Goal: Feedback & Contribution: Contribute content

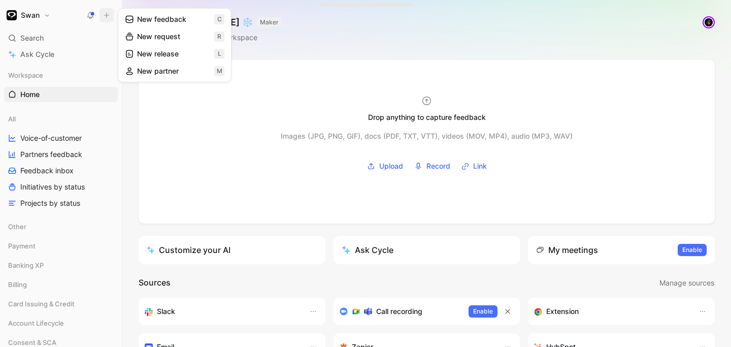
click at [159, 18] on button "New feedback c" at bounding box center [174, 19] width 109 height 17
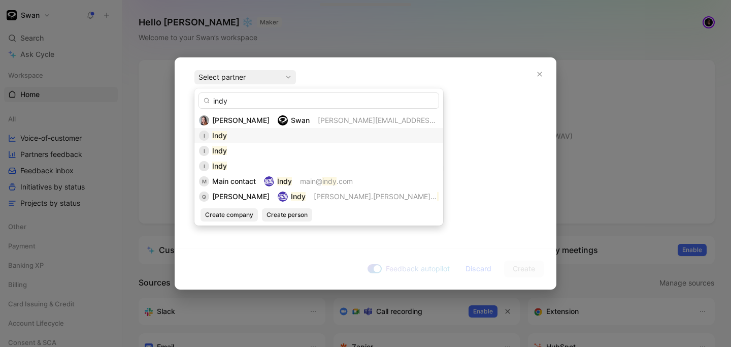
type input "indy"
click at [239, 136] on div "I Indy" at bounding box center [319, 136] width 240 height 12
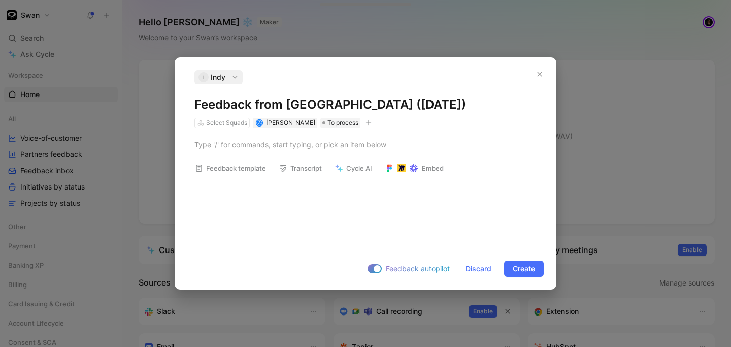
click at [232, 80] on icon "button" at bounding box center [235, 77] width 7 height 7
click at [225, 127] on div "Select Squads" at bounding box center [222, 123] width 55 height 10
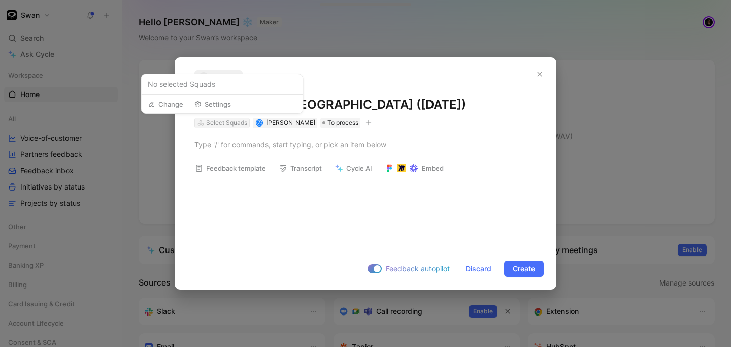
click at [221, 126] on div "Select Squads" at bounding box center [226, 123] width 41 height 10
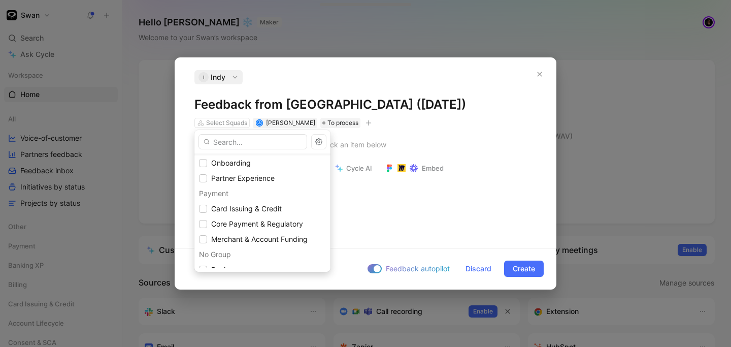
scroll to position [79, 0]
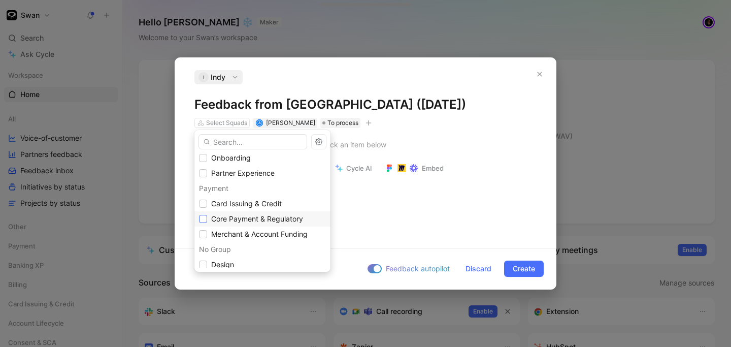
click at [205, 221] on icon at bounding box center [203, 219] width 6 height 6
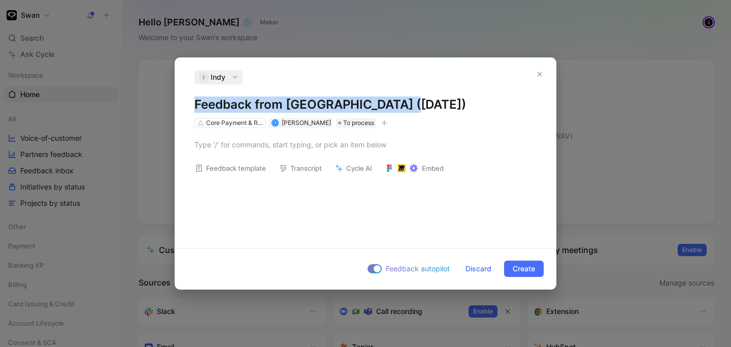
drag, startPoint x: 409, startPoint y: 108, endPoint x: 179, endPoint y: 106, distance: 230.1
click at [179, 106] on div "I Indy Feedback from Indy ([DATE]) Core Payment & Regulatory A [PERSON_NAME] To…" at bounding box center [365, 99] width 381 height 58
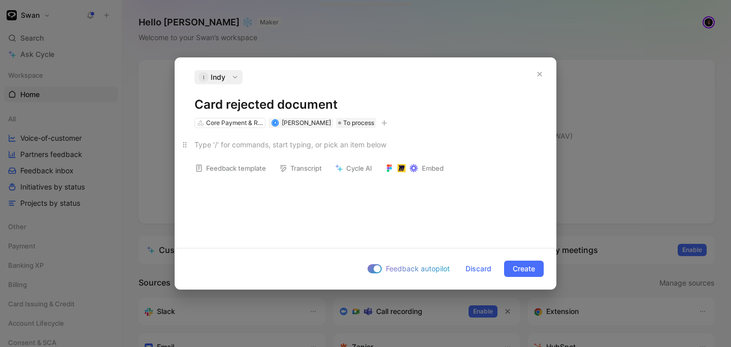
click at [247, 149] on div at bounding box center [366, 144] width 342 height 11
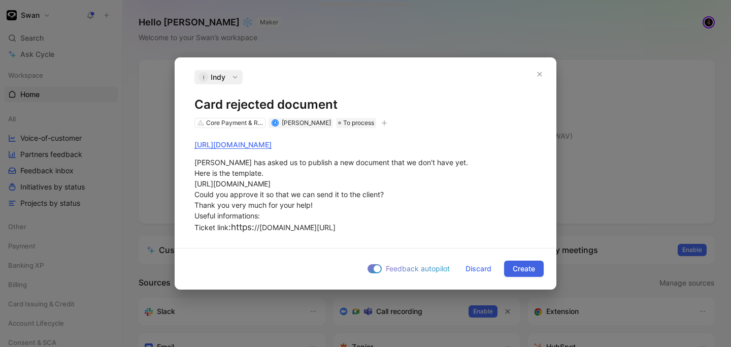
click at [521, 273] on span "Create" at bounding box center [524, 269] width 22 height 12
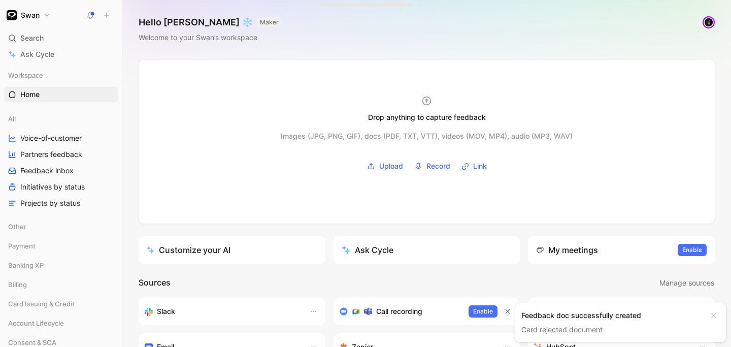
click at [582, 319] on div "Feedback doc successfully created" at bounding box center [613, 315] width 182 height 12
click at [565, 332] on link "Card rejected document" at bounding box center [562, 329] width 81 height 9
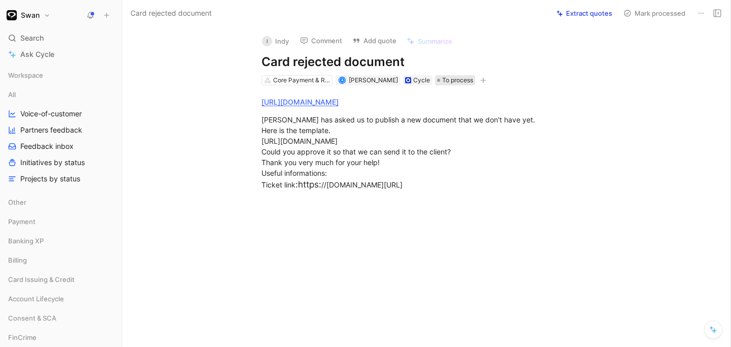
click at [452, 81] on span "To process" at bounding box center [457, 80] width 31 height 10
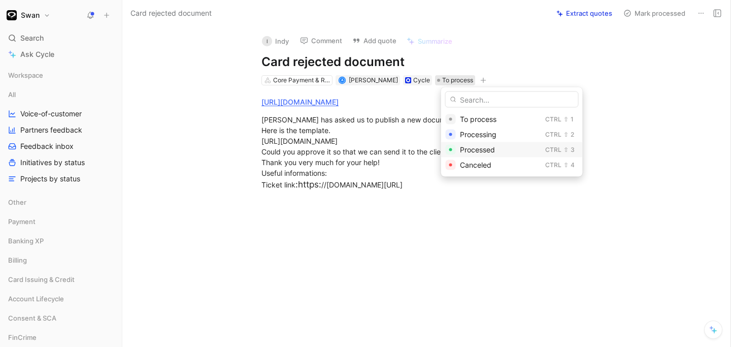
click at [484, 150] on span "Processed" at bounding box center [477, 149] width 35 height 9
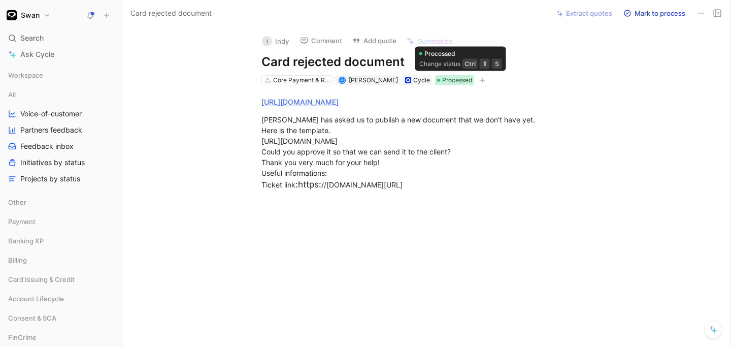
click at [459, 82] on span "Processed" at bounding box center [457, 80] width 30 height 10
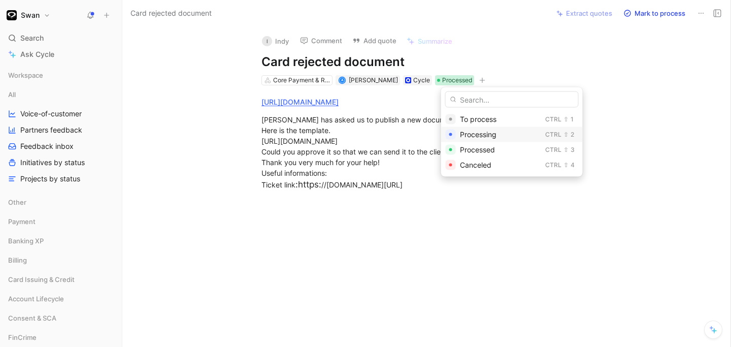
click at [478, 132] on span "Processing" at bounding box center [478, 134] width 37 height 9
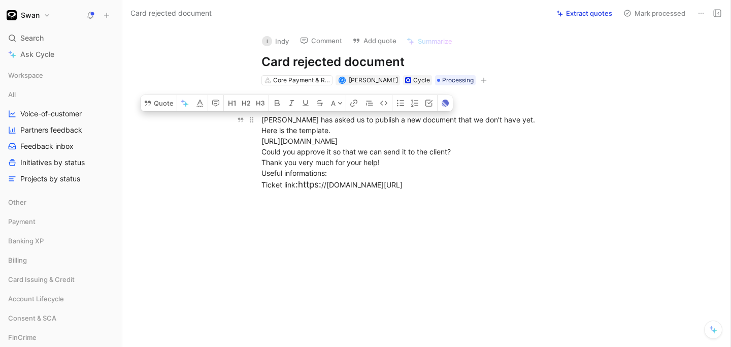
drag, startPoint x: 262, startPoint y: 121, endPoint x: 335, endPoint y: 125, distance: 73.8
click at [335, 125] on div "[PERSON_NAME] has asked us to publish a new document that we don't have yet. He…" at bounding box center [437, 152] width 351 height 77
click at [331, 127] on div "[PERSON_NAME] has asked us to publish a new document that we don't have yet. He…" at bounding box center [437, 152] width 351 height 77
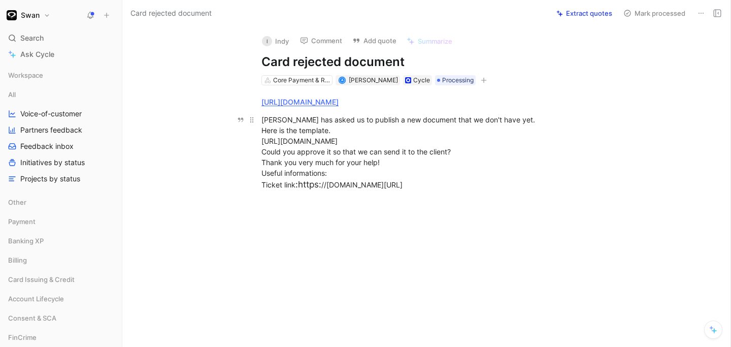
click at [500, 122] on div "[PERSON_NAME] has asked us to publish a new document that we don't have yet. He…" at bounding box center [437, 152] width 351 height 77
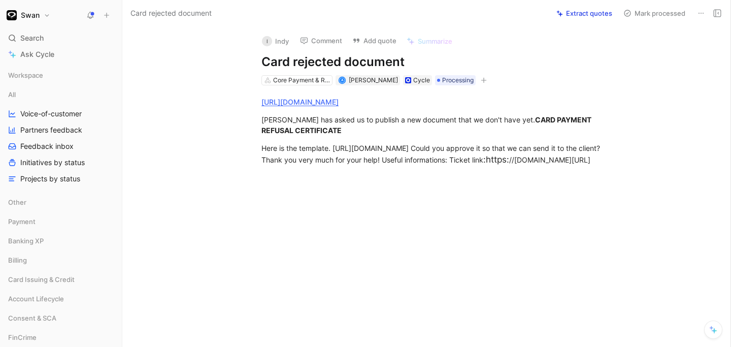
drag, startPoint x: 340, startPoint y: 65, endPoint x: 295, endPoint y: 66, distance: 45.7
click at [295, 66] on h1 "Card rejected document" at bounding box center [437, 62] width 351 height 16
click at [324, 178] on div "[URL][DOMAIN_NAME] [PERSON_NAME] has asked us to publish a new document that we…" at bounding box center [437, 131] width 587 height 92
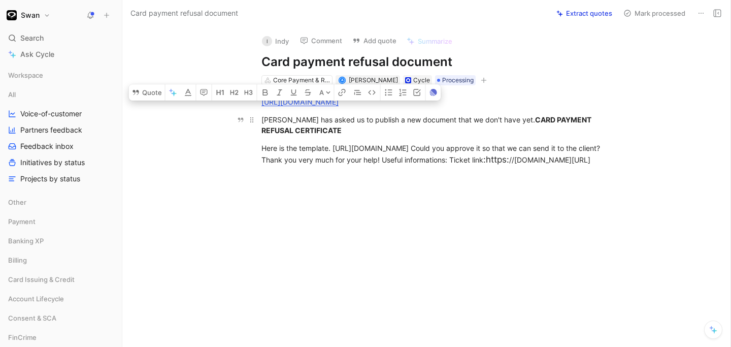
drag, startPoint x: 260, startPoint y: 119, endPoint x: 328, endPoint y: 126, distance: 69.0
click at [328, 126] on p "[PERSON_NAME] has asked us to publish a new document that we don't have yet. CA…" at bounding box center [437, 124] width 390 height 27
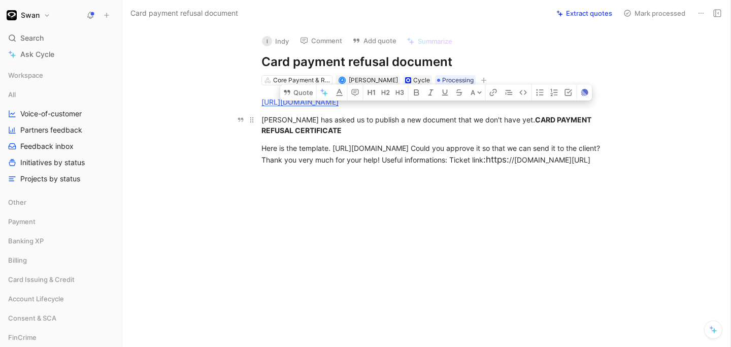
drag, startPoint x: 614, startPoint y: 151, endPoint x: 259, endPoint y: 119, distance: 355.9
click at [259, 119] on div "[URL][DOMAIN_NAME] [PERSON_NAME] has asked us to publish a new document that we…" at bounding box center [437, 131] width 587 height 92
click at [303, 101] on button "Quote" at bounding box center [298, 92] width 36 height 16
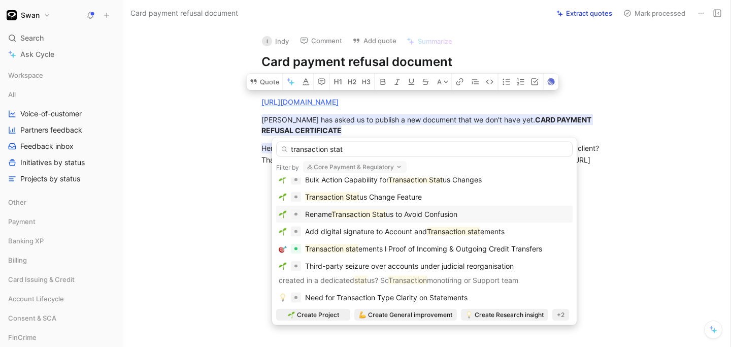
scroll to position [25, 0]
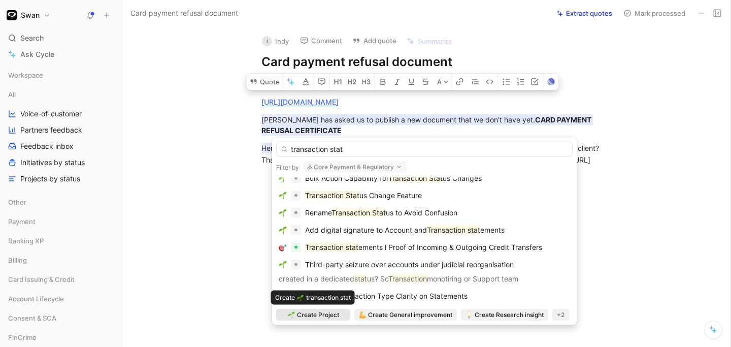
type input "transaction stat"
click at [309, 317] on span "Create Project" at bounding box center [318, 315] width 42 height 10
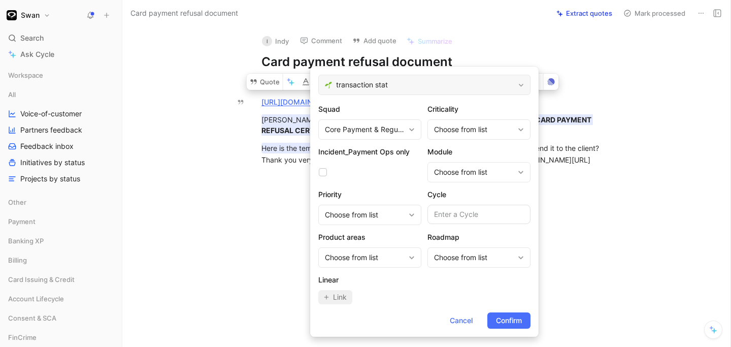
click at [391, 88] on span "transaction stat" at bounding box center [425, 85] width 178 height 12
click at [461, 324] on span "Cancel" at bounding box center [461, 320] width 23 height 12
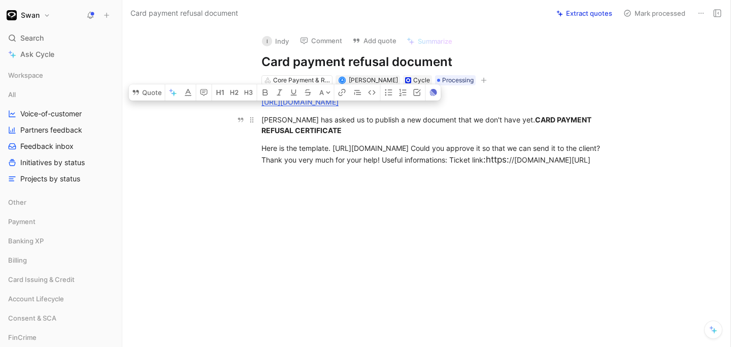
drag, startPoint x: 261, startPoint y: 120, endPoint x: 340, endPoint y: 130, distance: 80.4
click at [340, 130] on p "[PERSON_NAME] has asked us to publish a new document that we don't have yet. CA…" at bounding box center [437, 124] width 390 height 27
click at [147, 101] on button "Quote" at bounding box center [147, 92] width 36 height 16
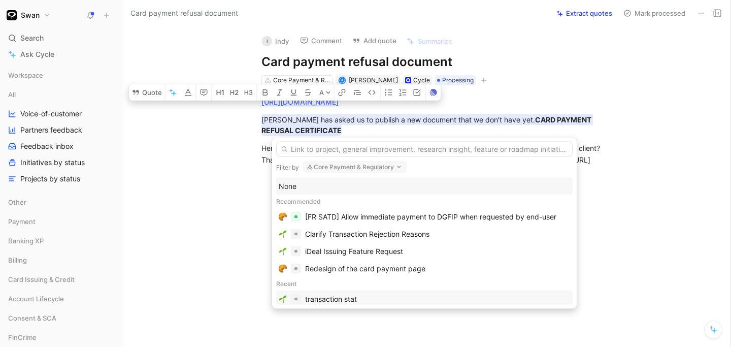
click at [376, 299] on div "transaction stat" at bounding box center [425, 299] width 292 height 12
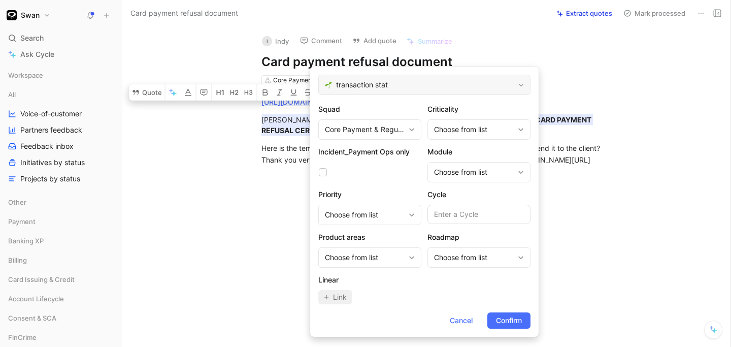
click at [409, 82] on span "transaction stat" at bounding box center [425, 85] width 178 height 12
click at [457, 126] on div "Choose from list" at bounding box center [474, 129] width 80 height 12
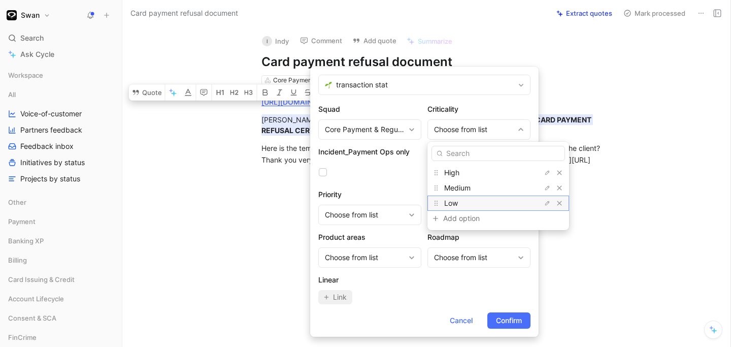
click at [455, 204] on span "Low" at bounding box center [451, 203] width 14 height 9
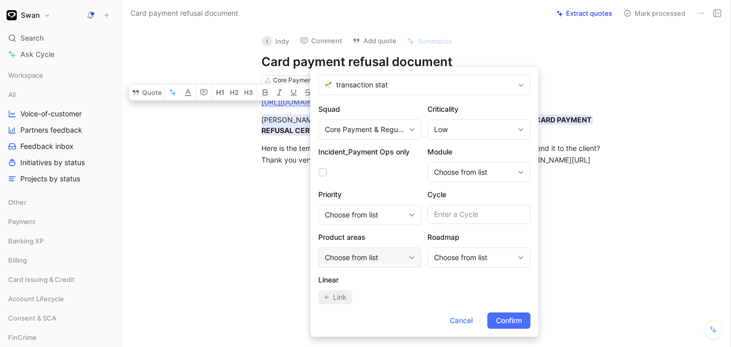
click at [390, 261] on div "Choose from list" at bounding box center [365, 257] width 80 height 12
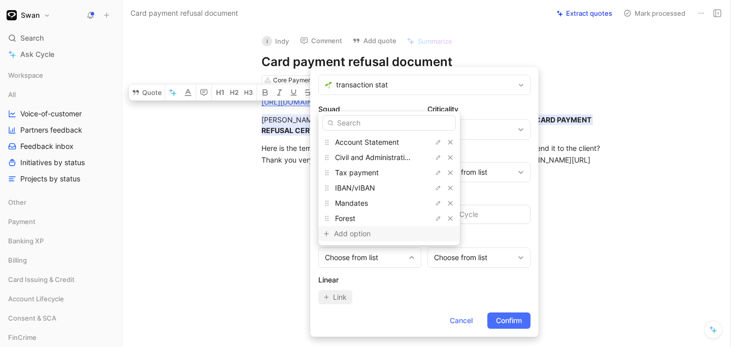
click at [354, 239] on div "Add option" at bounding box center [372, 234] width 76 height 12
type input "Transaction statements"
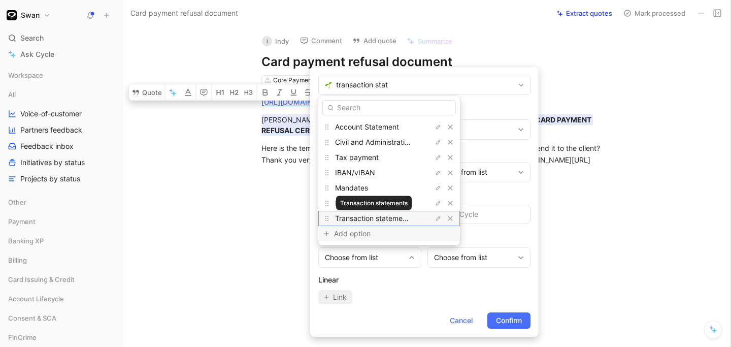
click at [369, 219] on span "Transaction statements" at bounding box center [374, 218] width 78 height 9
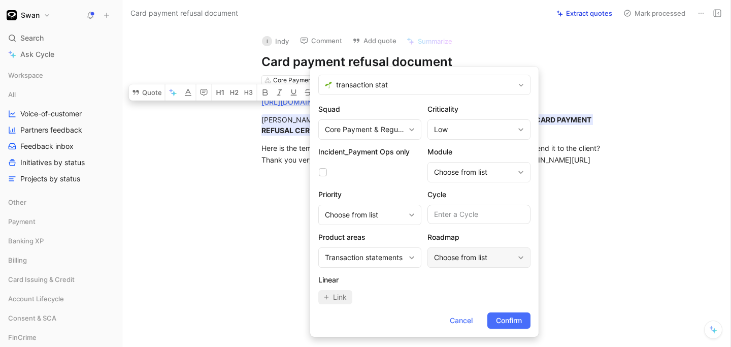
click at [475, 265] on div "Choose from list" at bounding box center [479, 257] width 103 height 20
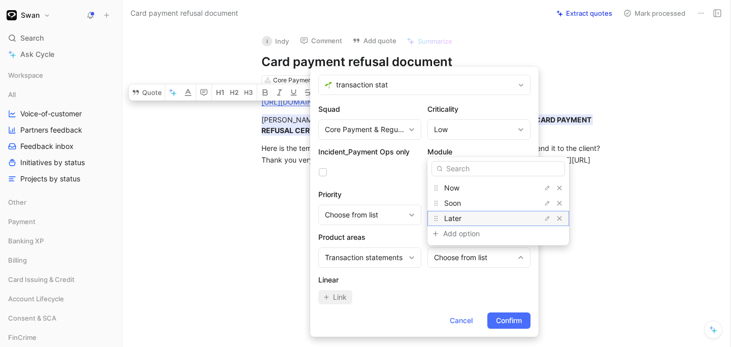
click at [457, 217] on span "Later" at bounding box center [452, 218] width 17 height 9
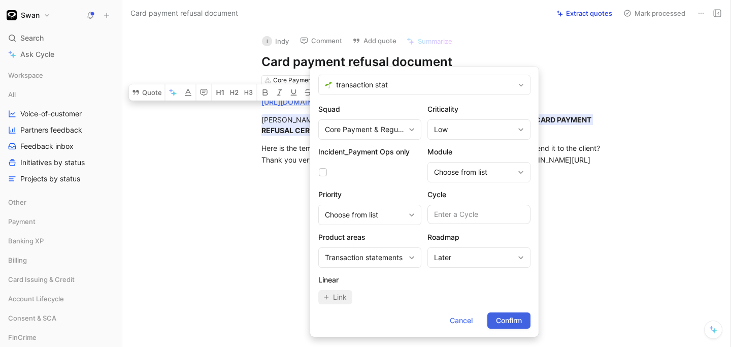
click at [512, 325] on span "Confirm" at bounding box center [509, 320] width 26 height 12
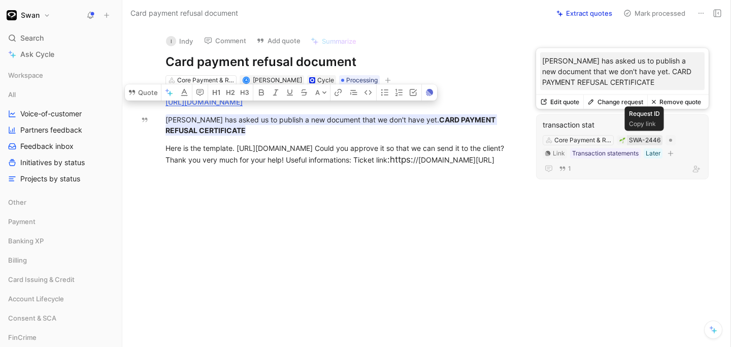
click at [637, 138] on div "SWA-2446" at bounding box center [644, 140] width 31 height 10
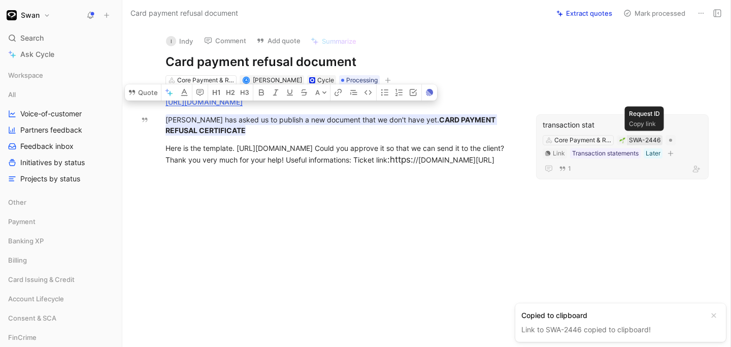
click at [642, 141] on div "SWA-2446" at bounding box center [644, 140] width 31 height 10
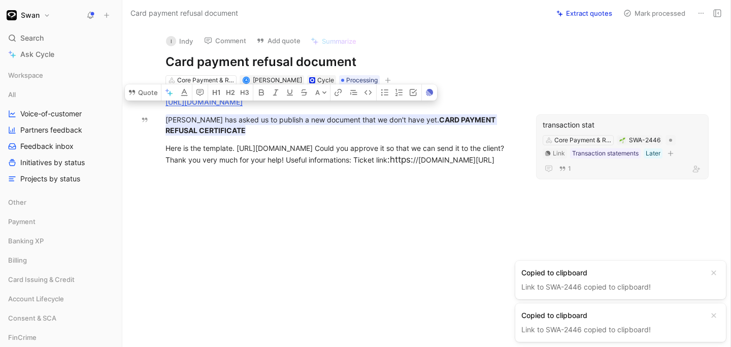
click at [597, 125] on div "transaction stat" at bounding box center [622, 125] width 159 height 12
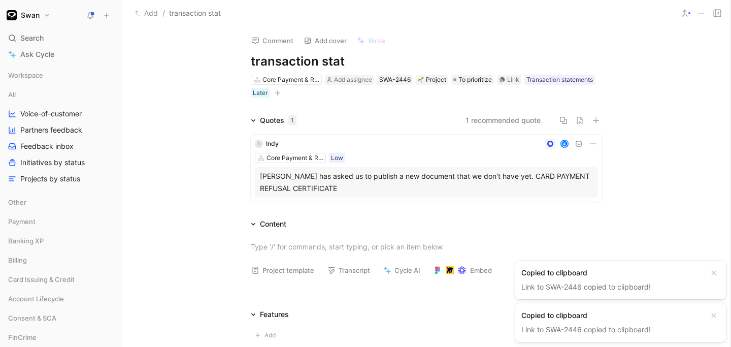
click at [350, 63] on h1 "transaction stat" at bounding box center [426, 61] width 351 height 16
drag, startPoint x: 350, startPoint y: 62, endPoint x: 249, endPoint y: 66, distance: 101.1
click at [249, 66] on div "Comment Add cover Write transaction stat Core Payment & Regulatory Add assignee…" at bounding box center [427, 62] width 390 height 73
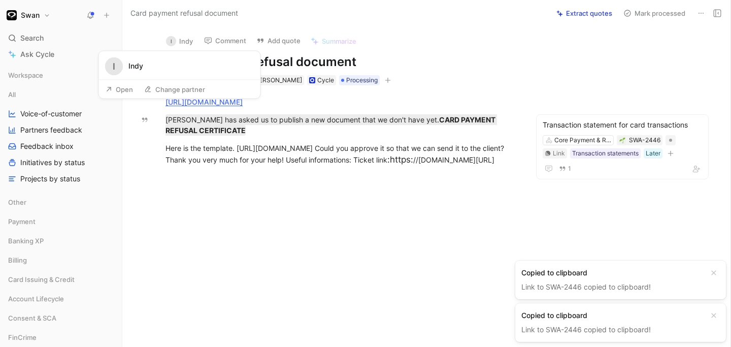
click at [181, 40] on button "I Indy" at bounding box center [180, 41] width 36 height 15
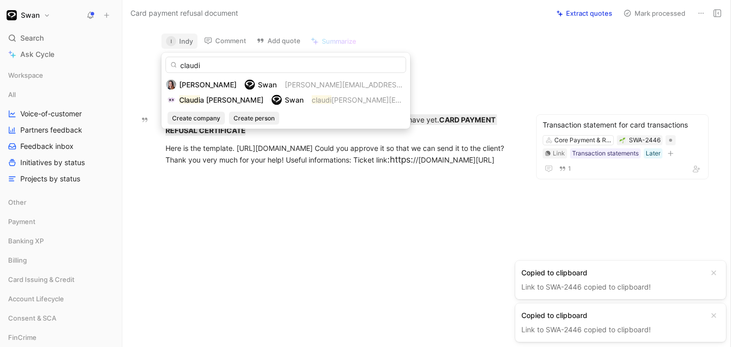
type input "claudi"
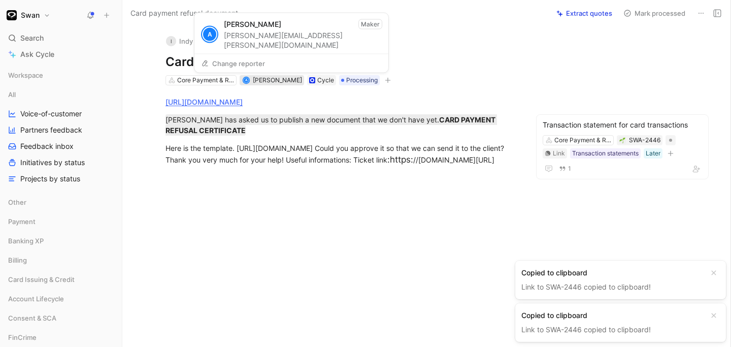
click at [278, 80] on span "[PERSON_NAME]" at bounding box center [277, 80] width 49 height 8
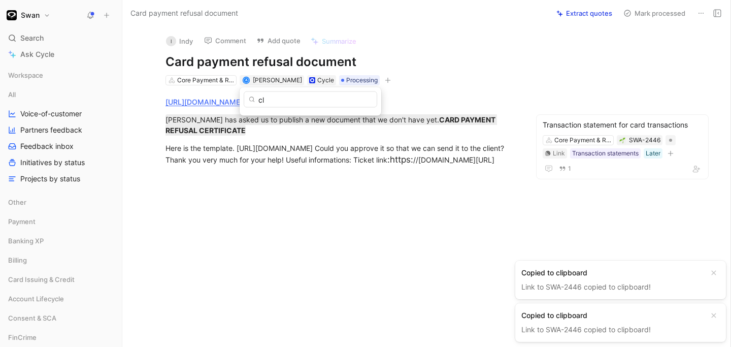
type input "c"
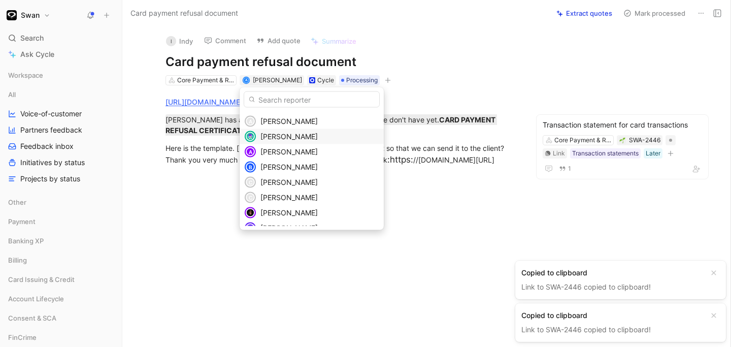
scroll to position [74, 0]
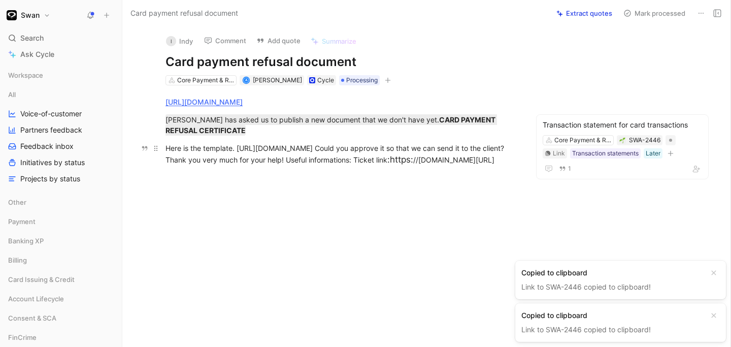
click at [437, 167] on div "Here is the template. [URL][DOMAIN_NAME] Could you approve it so that we can se…" at bounding box center [341, 155] width 351 height 24
